Goal: Download file/media

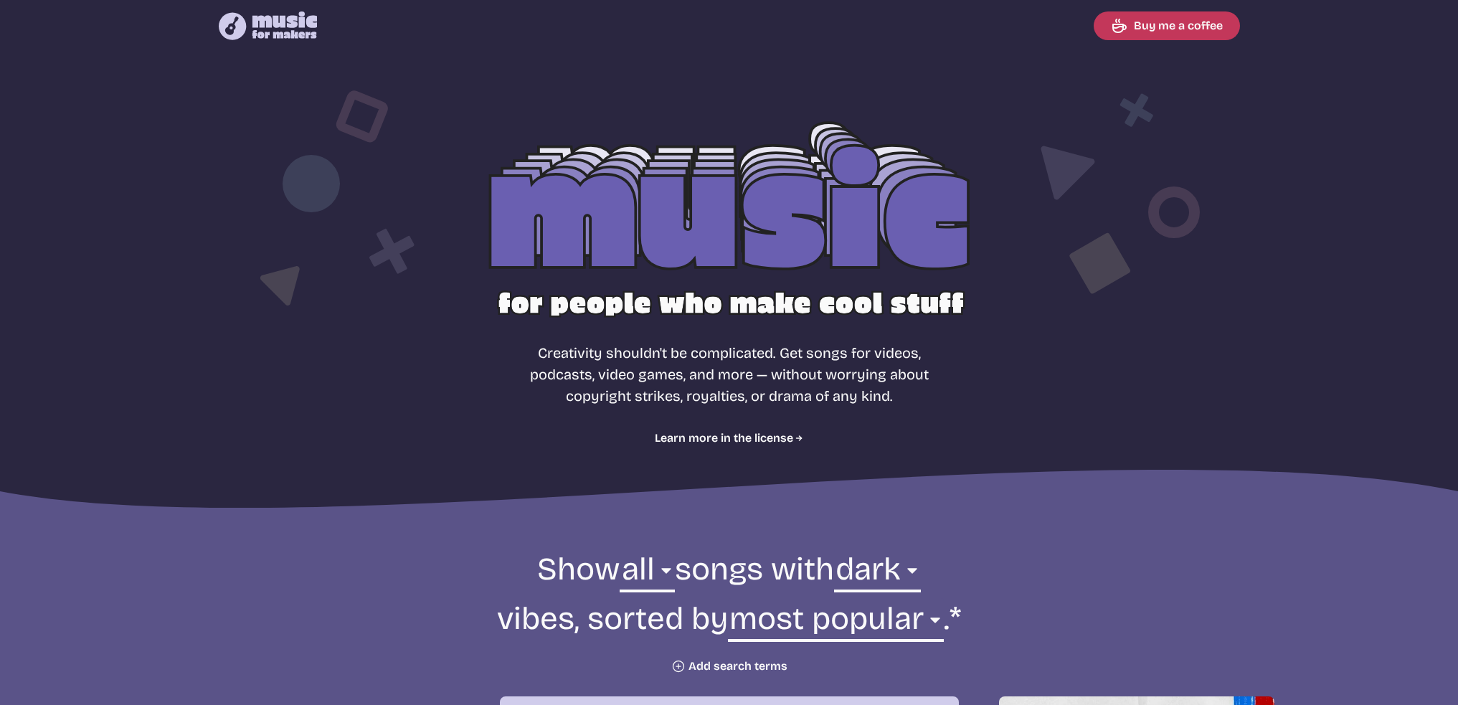
select select "dark"
select select "most popular"
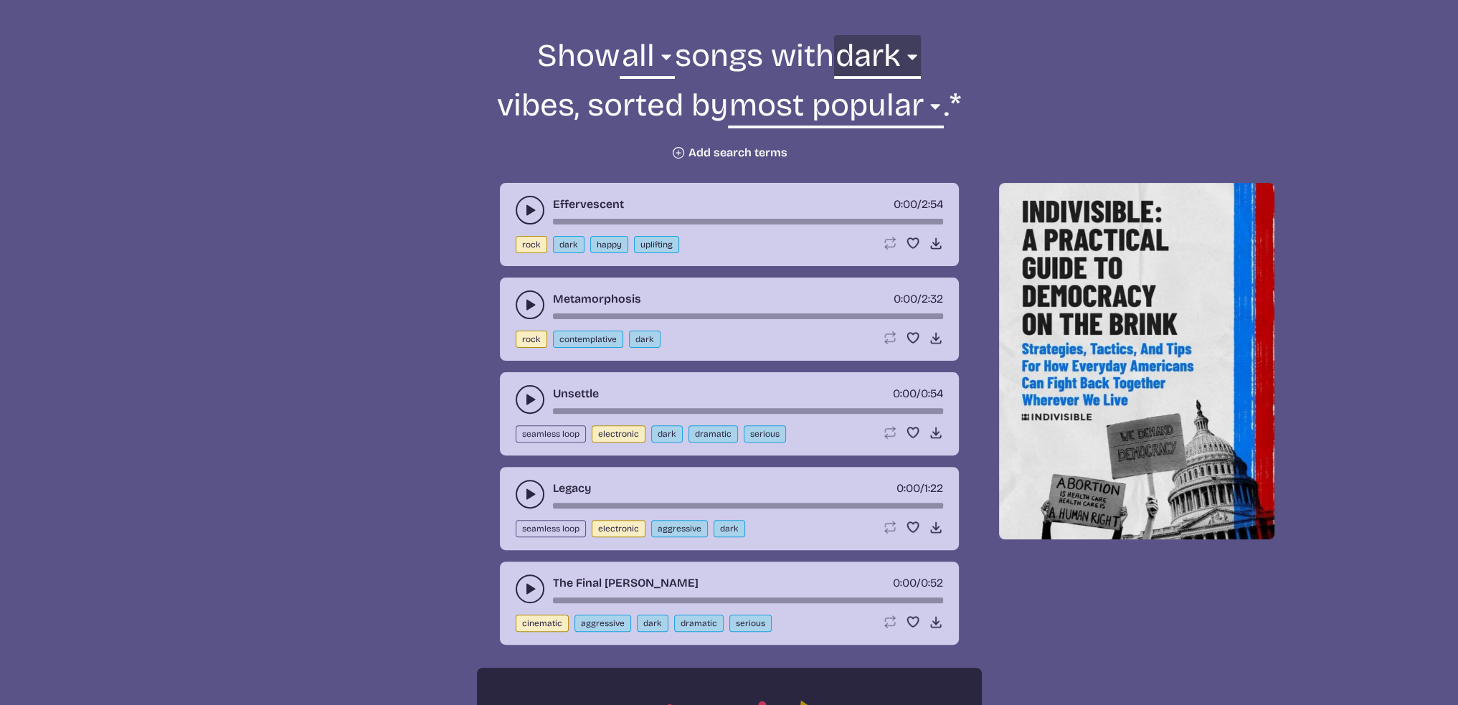
click at [901, 52] on select "any aggressive chill contemplative dark dramatic easygoing energizing happy ser…" at bounding box center [877, 59] width 87 height 49
select select "dramatic"
click at [834, 35] on select "any aggressive chill contemplative dark dramatic easygoing energizing happy ser…" at bounding box center [877, 59] width 87 height 49
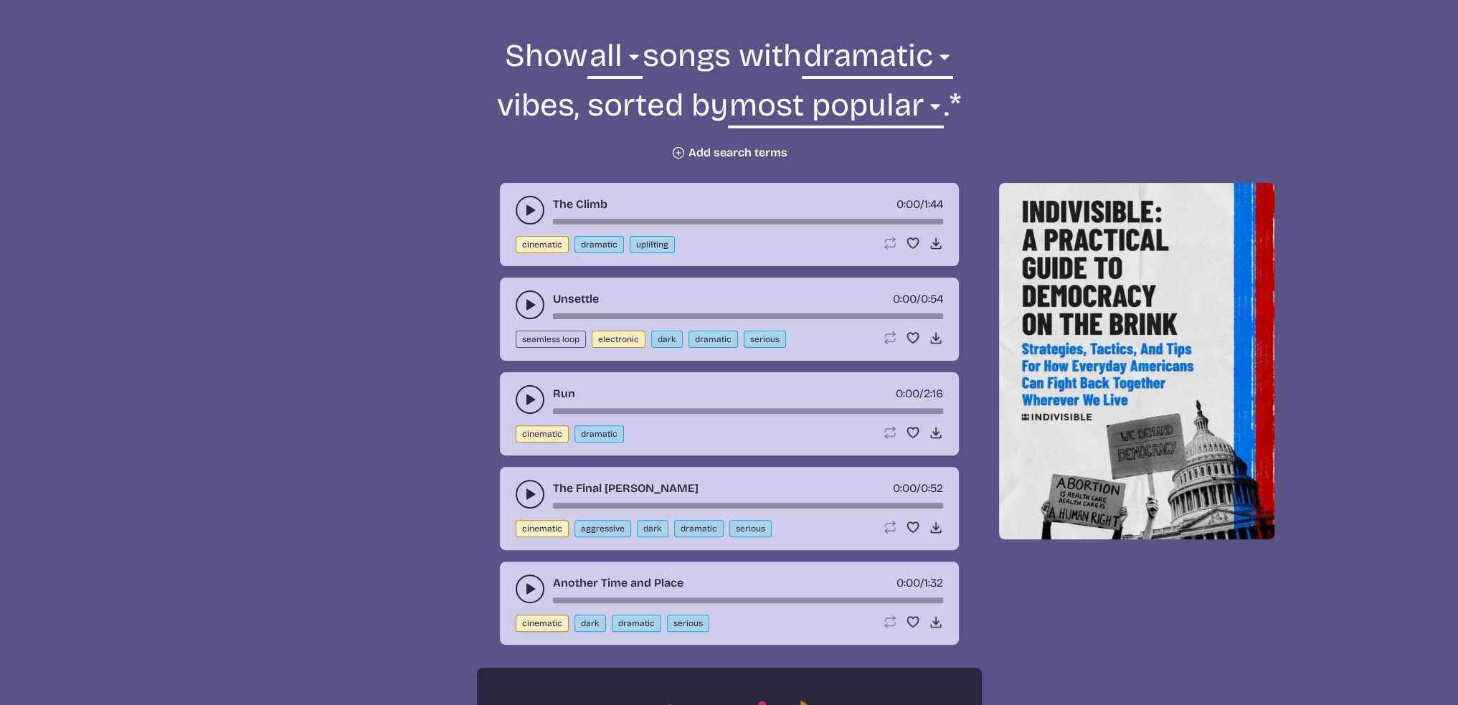
click at [529, 299] on icon "play-pause toggle" at bounding box center [530, 305] width 14 height 14
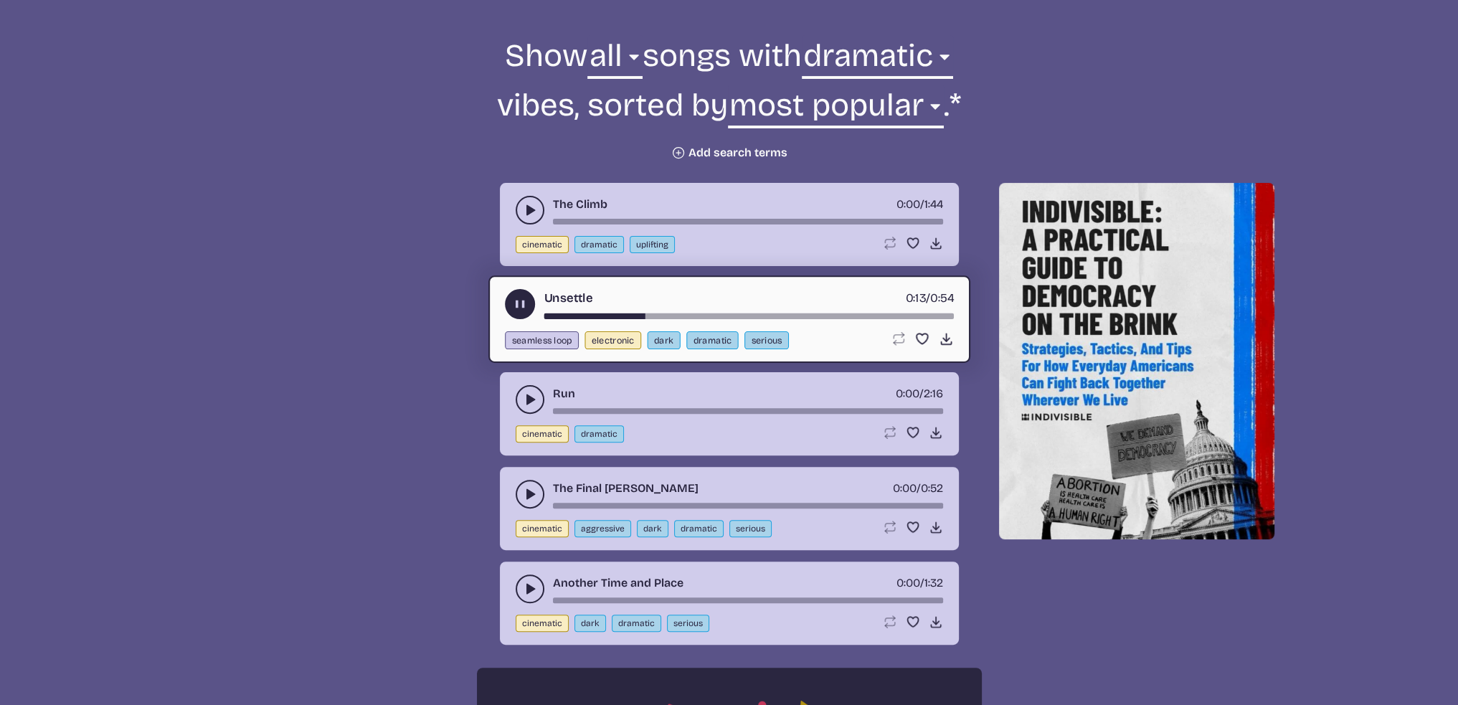
click at [519, 303] on icon "play-pause toggle" at bounding box center [519, 304] width 15 height 15
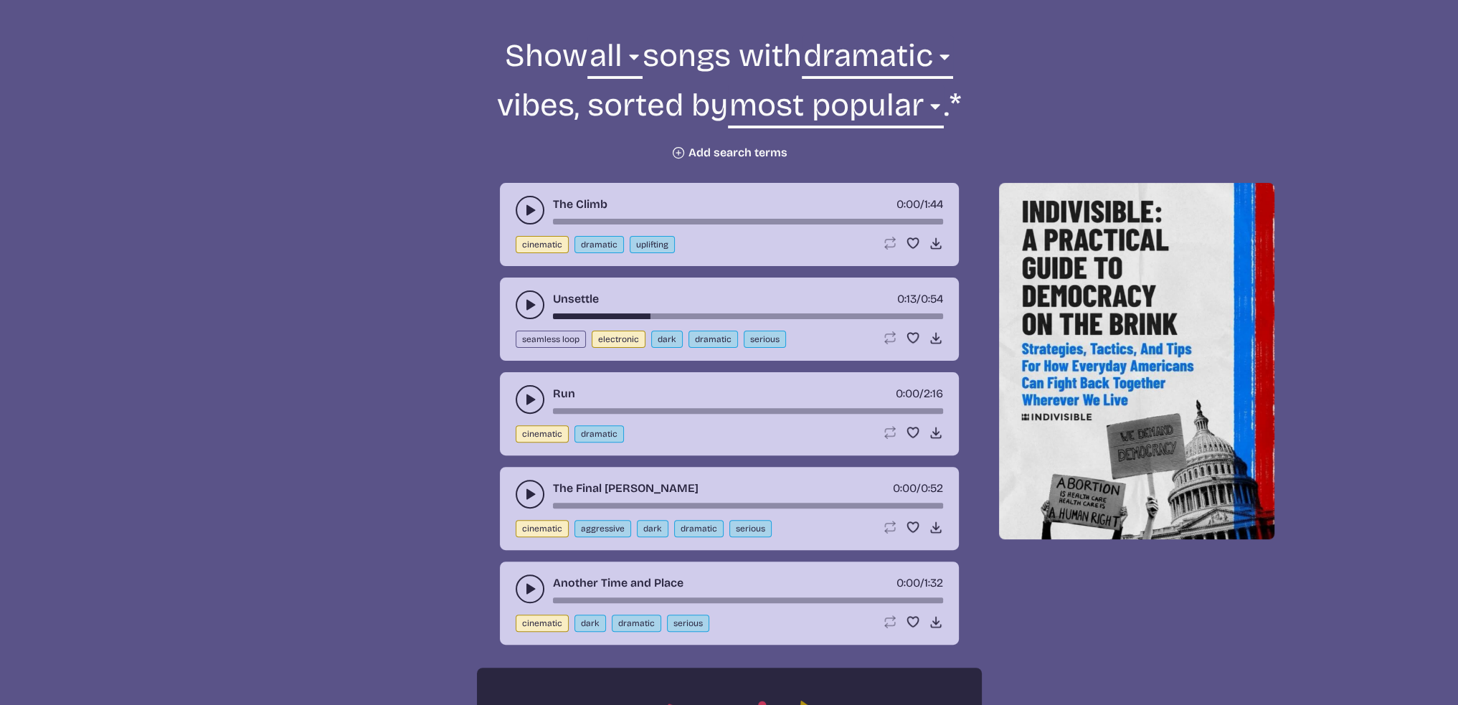
click at [529, 389] on button "play-pause toggle" at bounding box center [530, 399] width 29 height 29
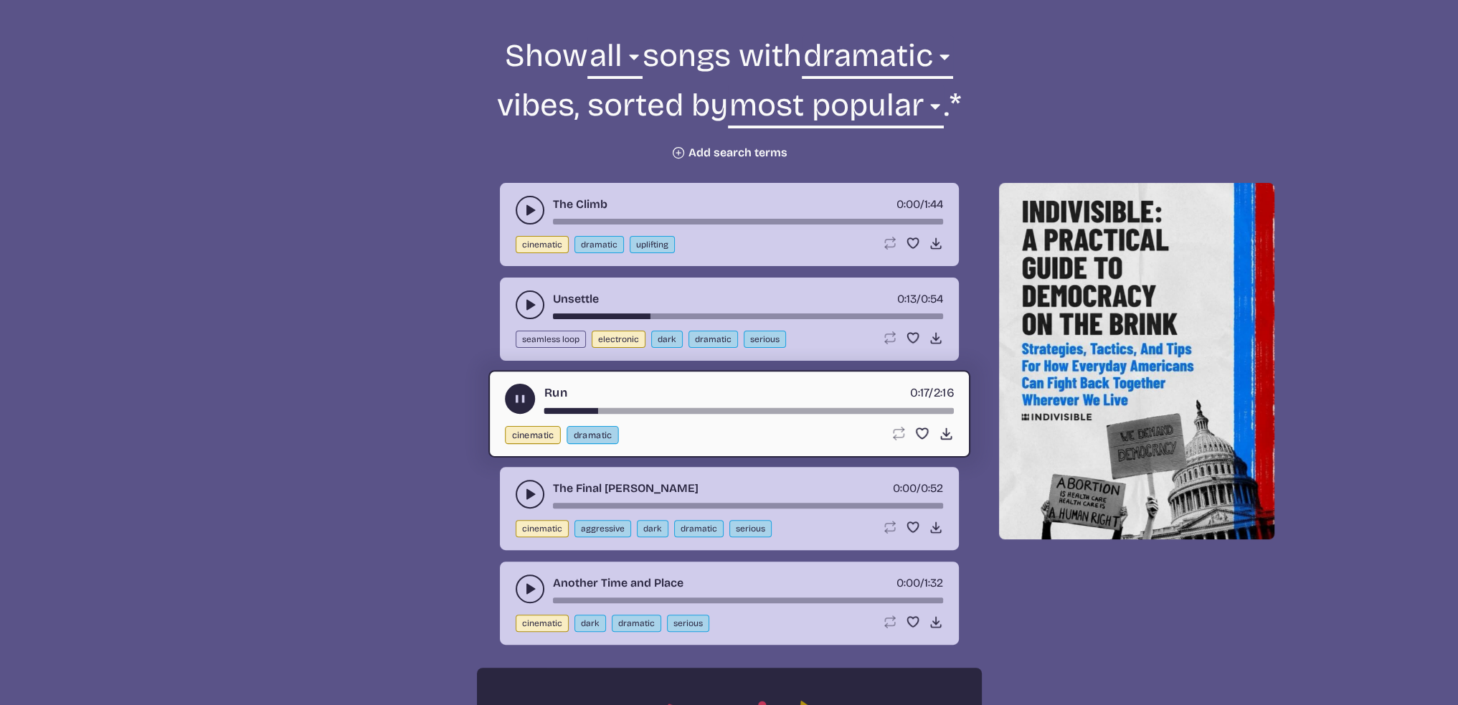
click at [525, 399] on icon "play-pause toggle" at bounding box center [519, 399] width 15 height 15
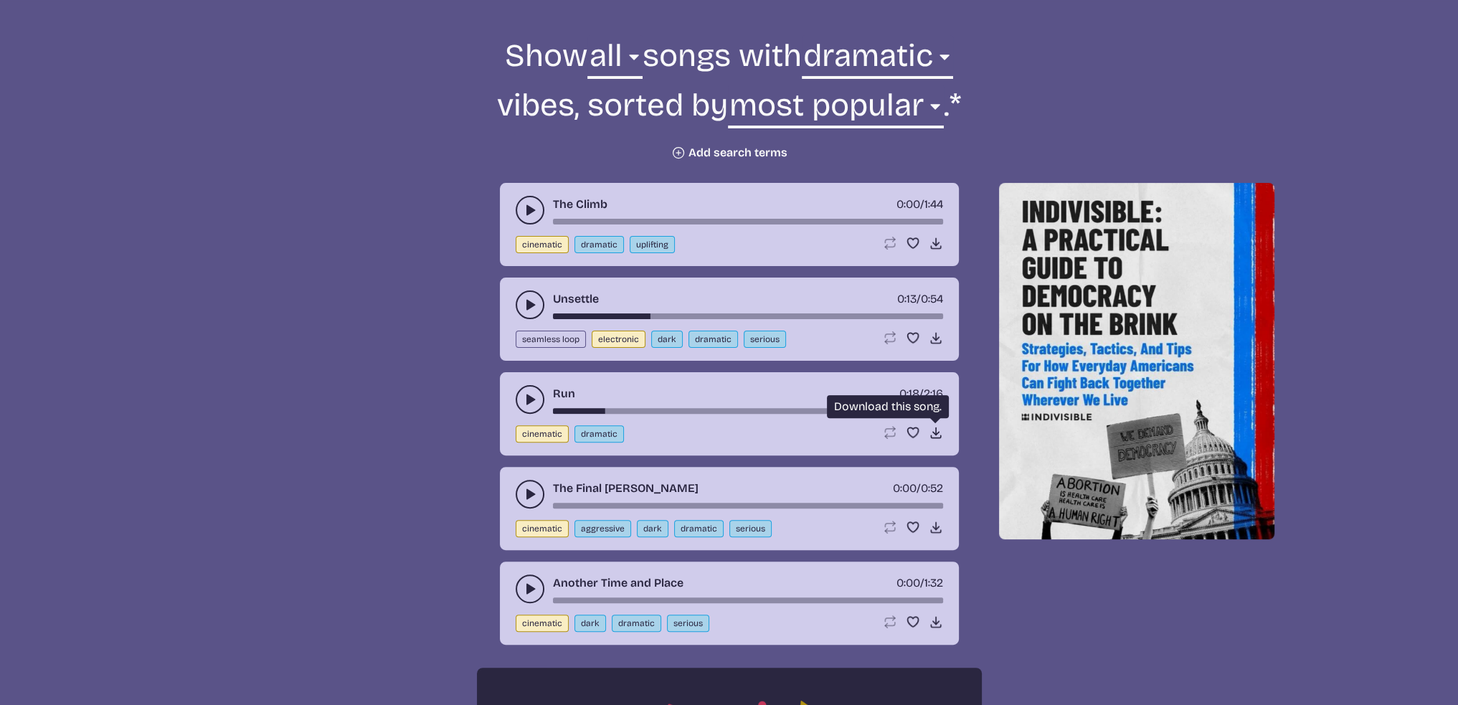
click at [936, 432] on use at bounding box center [936, 432] width 14 height 14
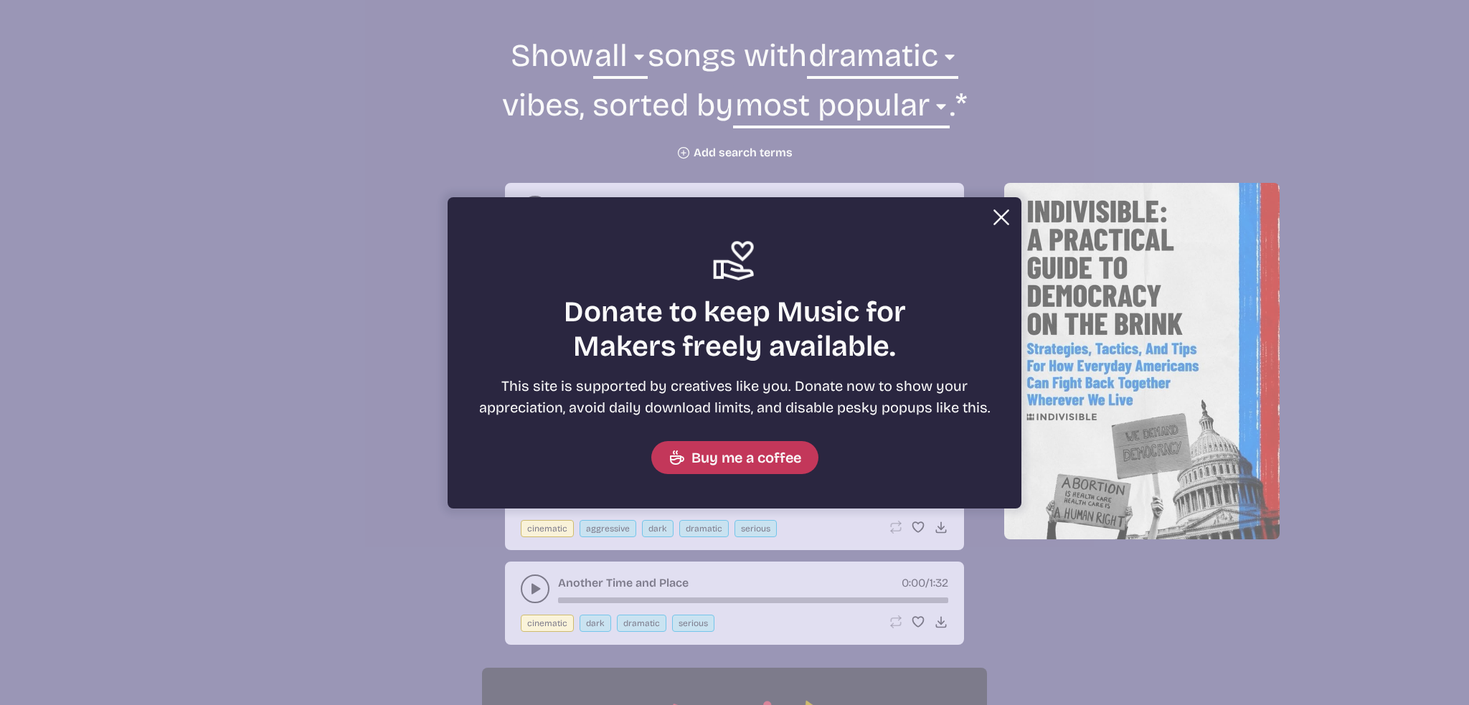
click at [995, 216] on button "Close" at bounding box center [1001, 217] width 29 height 29
